Goal: Information Seeking & Learning: Learn about a topic

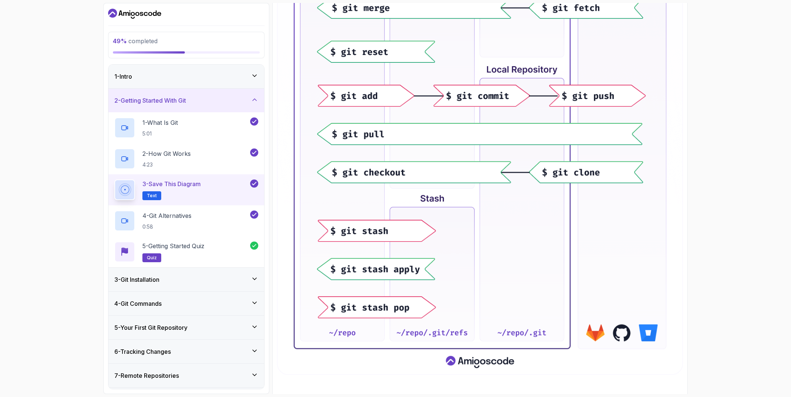
scroll to position [257, 0]
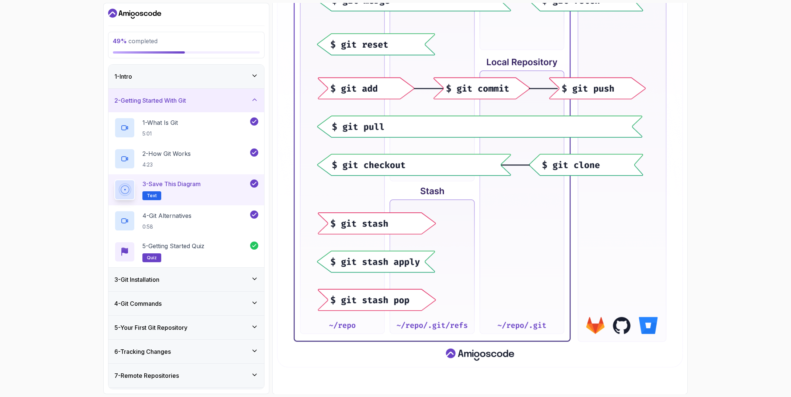
click at [190, 272] on div "3 - Git Installation" at bounding box center [186, 279] width 156 height 24
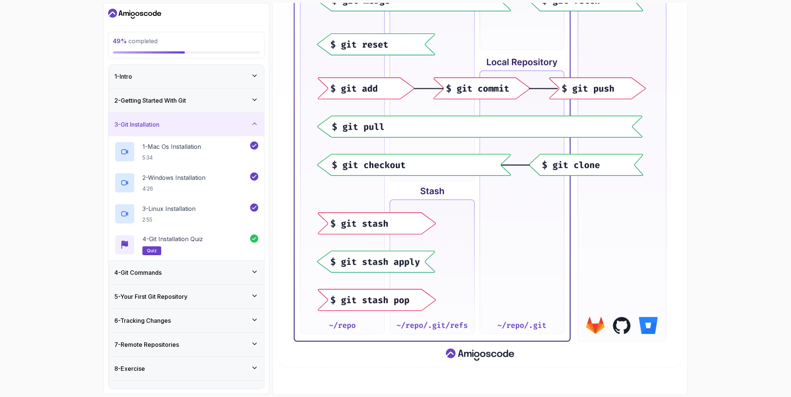
click at [198, 273] on div "4 - Git Commands" at bounding box center [186, 272] width 144 height 9
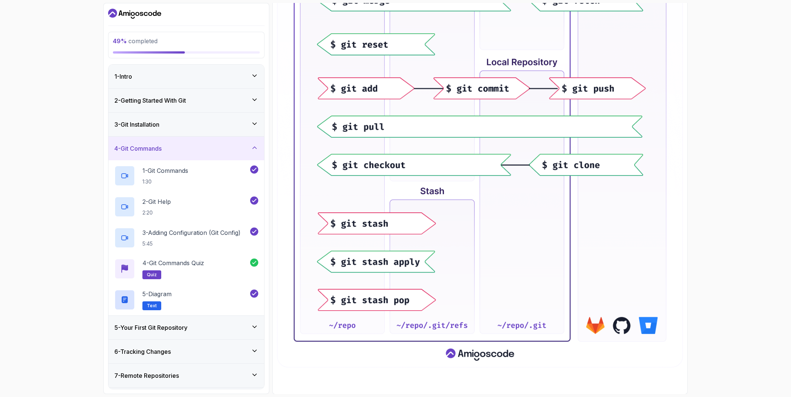
click at [235, 327] on div "5 - Your First Git Repository" at bounding box center [186, 327] width 144 height 9
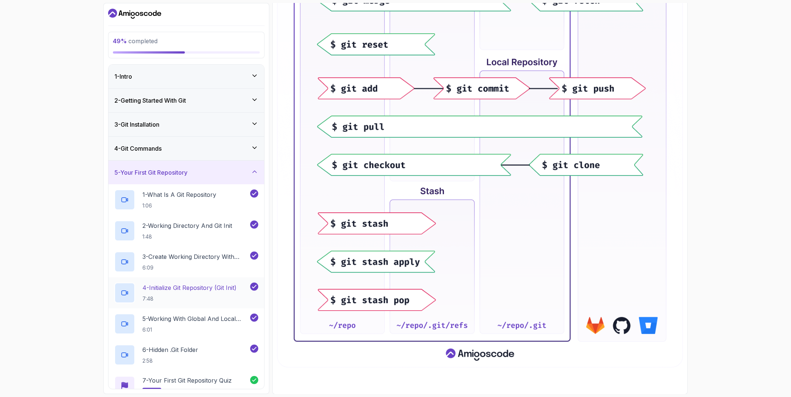
scroll to position [108, 0]
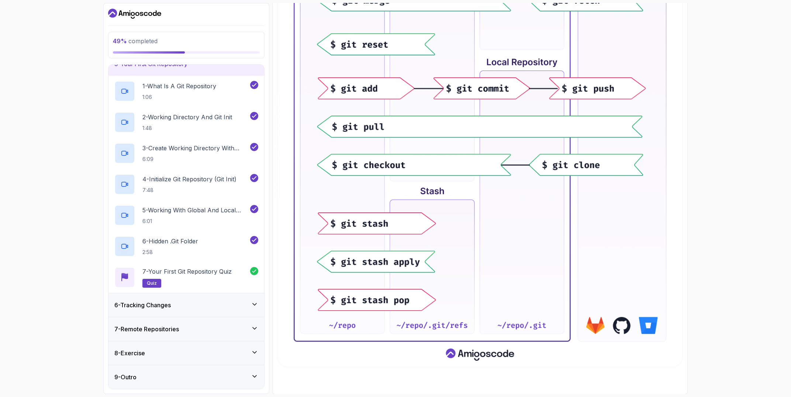
click at [231, 303] on div "6 - Tracking Changes" at bounding box center [186, 304] width 144 height 9
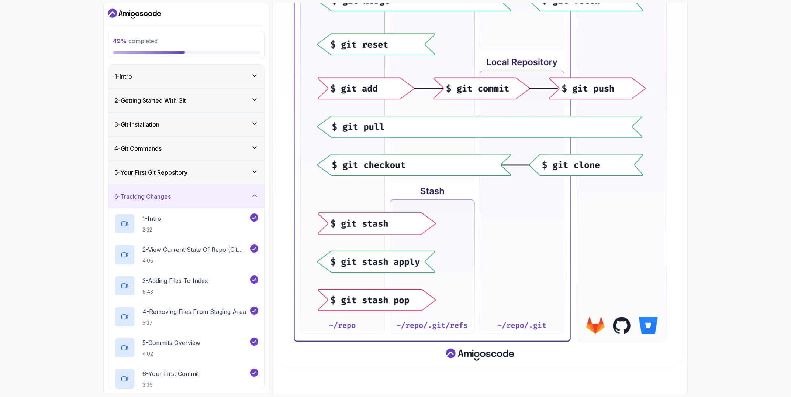
scroll to position [263, 0]
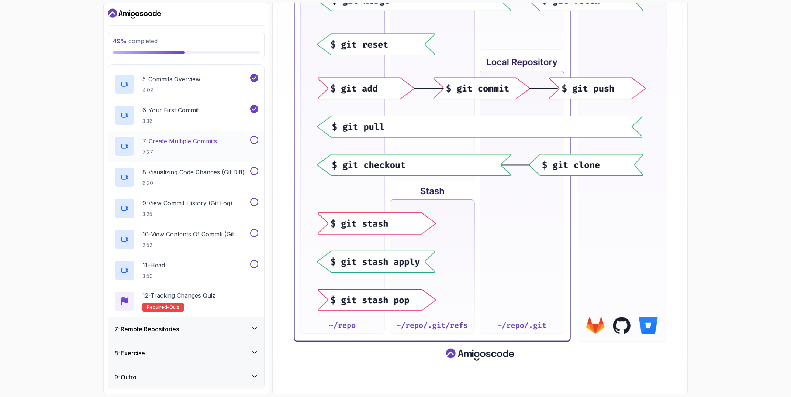
click at [224, 137] on div "7 - Create Multiple Commits 7:27" at bounding box center [181, 146] width 134 height 21
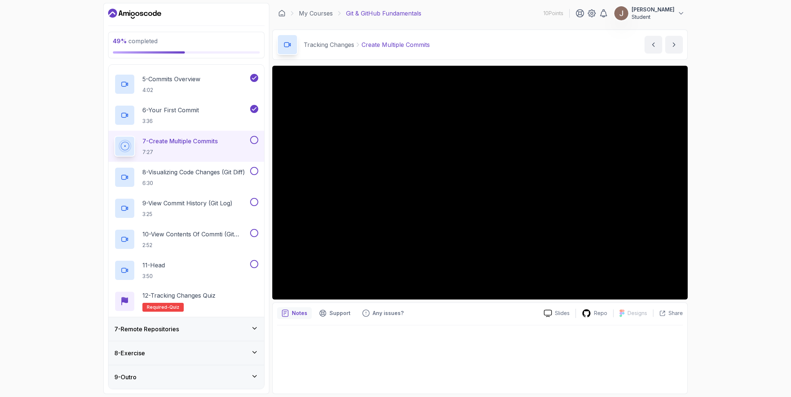
click at [114, 136] on button "7 - Create Multiple Commits 7:27" at bounding box center [186, 146] width 144 height 21
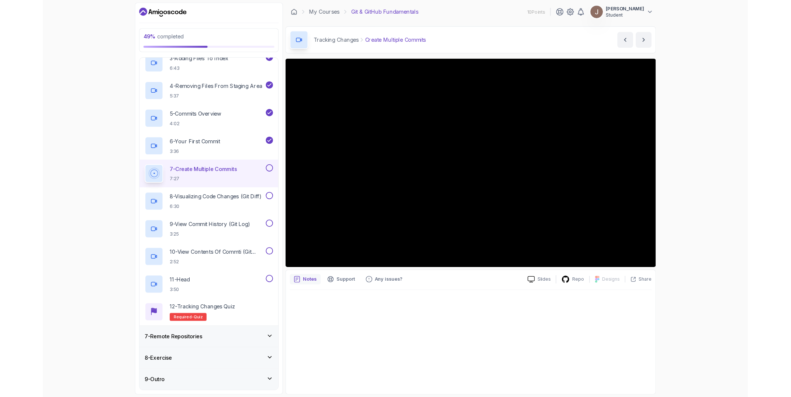
scroll to position [215, 0]
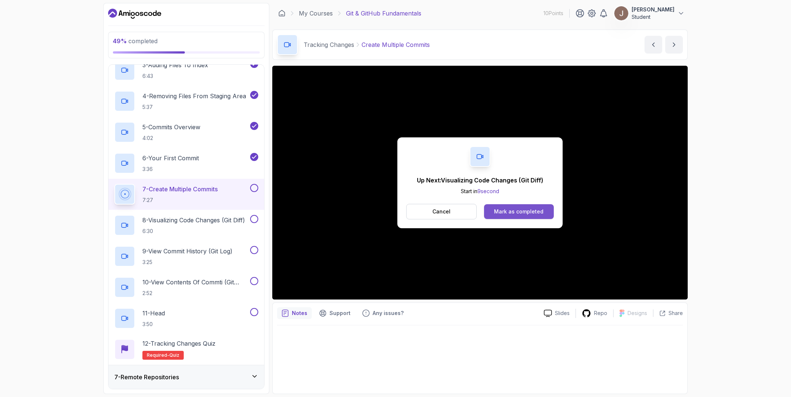
click at [526, 215] on div "Mark as completed" at bounding box center [518, 211] width 49 height 7
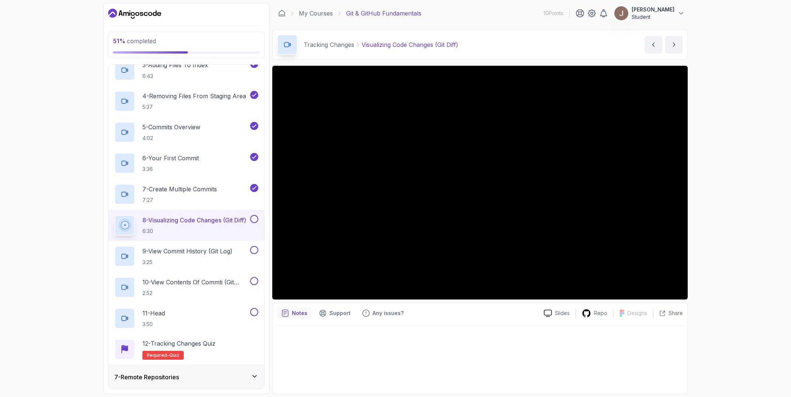
click at [27, 186] on div "51 % completed 1 - Intro 2 - Getting Started With Git 3 - Git Installation 4 - …" at bounding box center [395, 198] width 791 height 397
